Goal: Find specific page/section: Find specific page/section

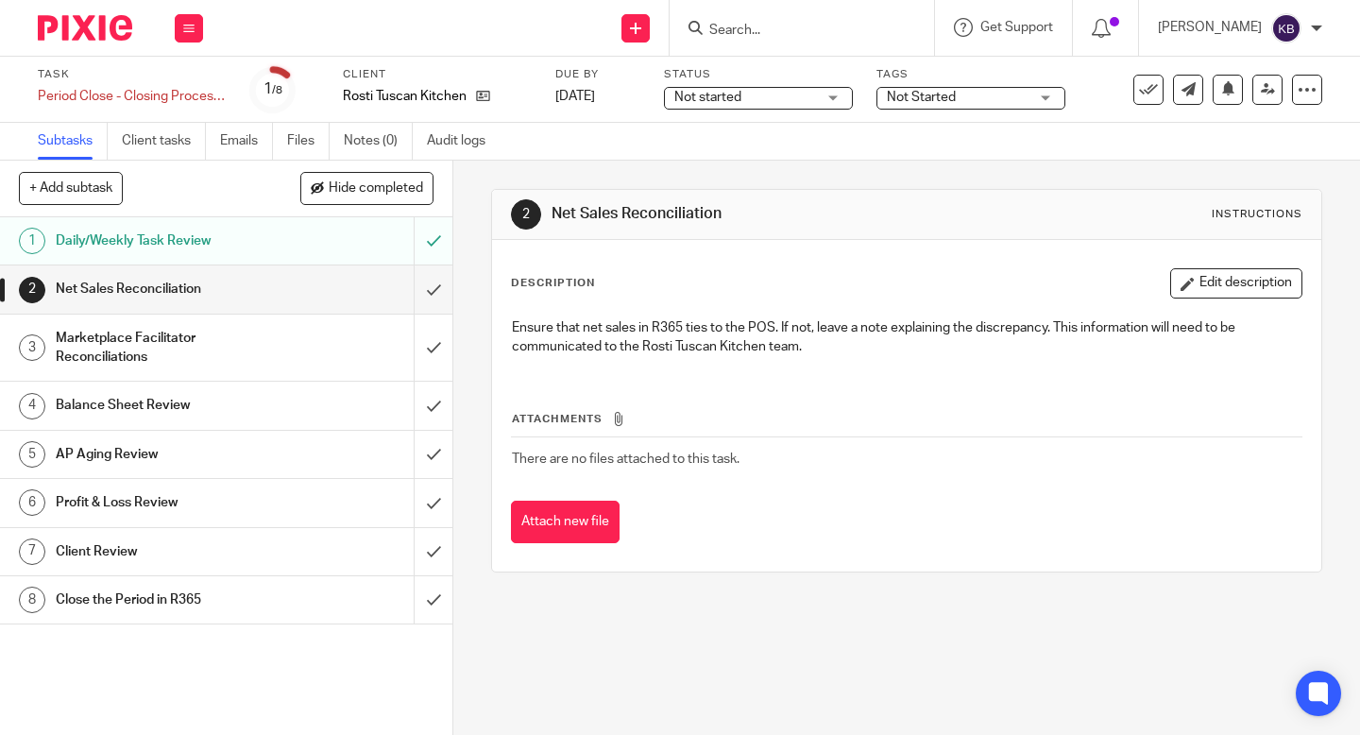
click at [201, 413] on h1 "Balance Sheet Review" at bounding box center [169, 405] width 227 height 28
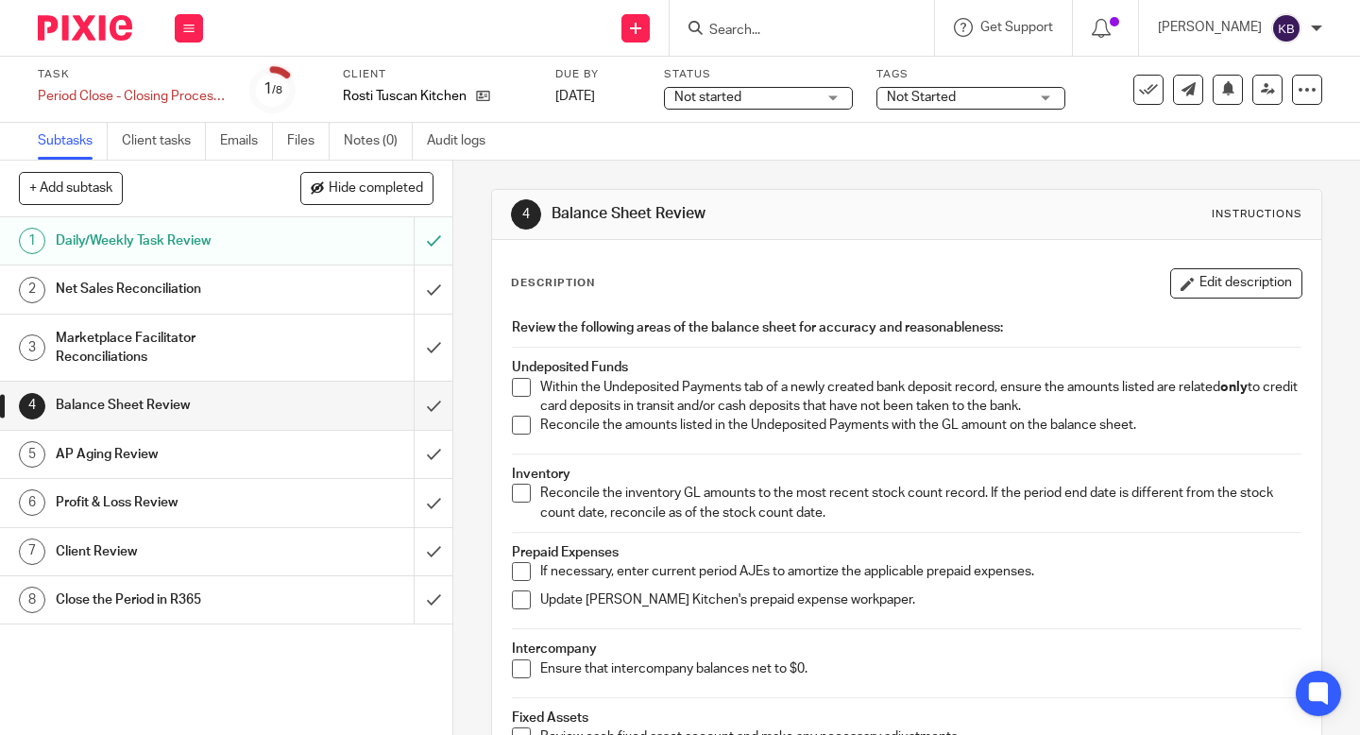
click at [105, 453] on h1 "AP Aging Review" at bounding box center [169, 454] width 227 height 28
